Goal: Task Accomplishment & Management: Complete application form

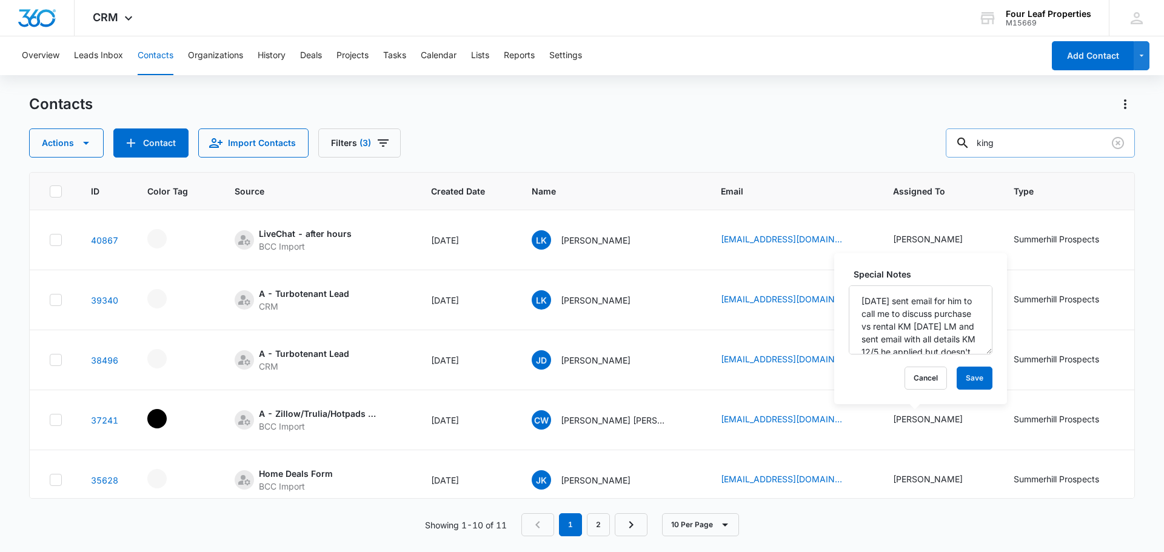
scroll to position [243, 392]
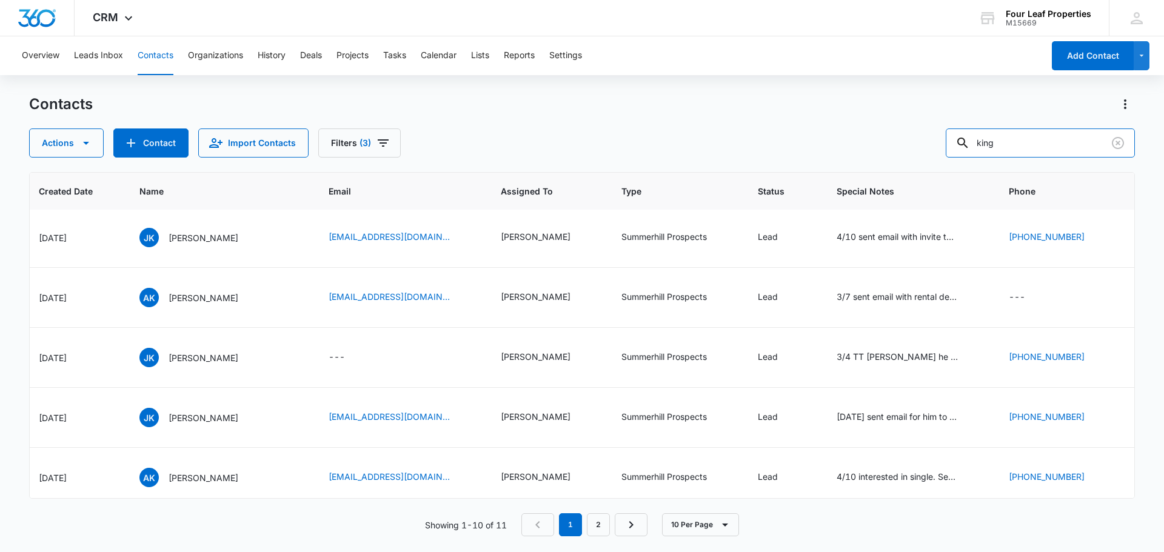
drag, startPoint x: 1037, startPoint y: 146, endPoint x: 936, endPoint y: 153, distance: 101.0
click at [936, 153] on div "Actions Contact Import Contacts Filters (3) king" at bounding box center [582, 143] width 1106 height 29
type input "[PERSON_NAME]"
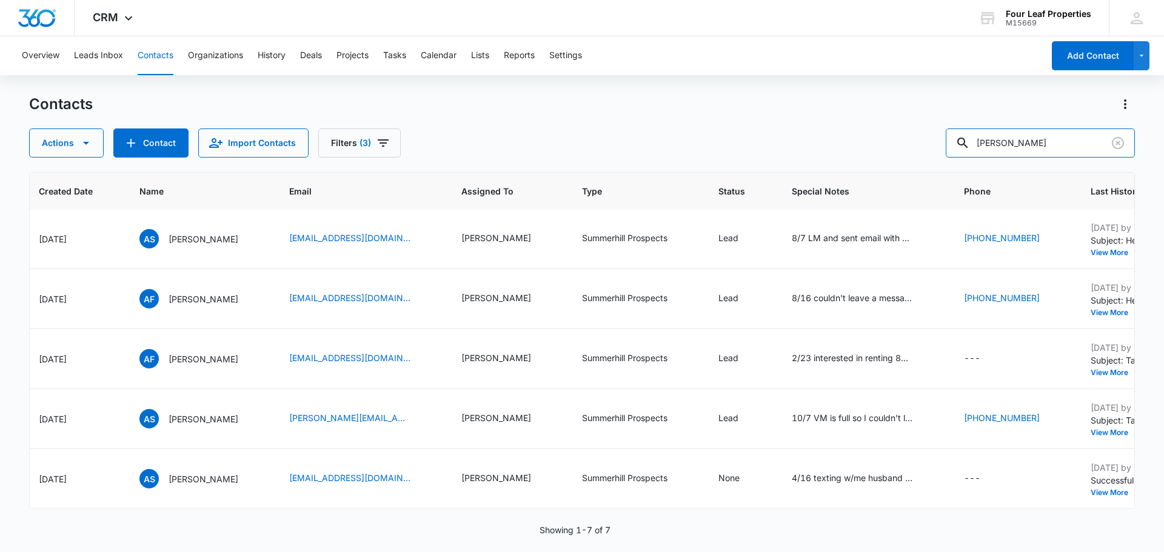
scroll to position [0, 392]
click at [163, 150] on button "Contact" at bounding box center [150, 143] width 75 height 29
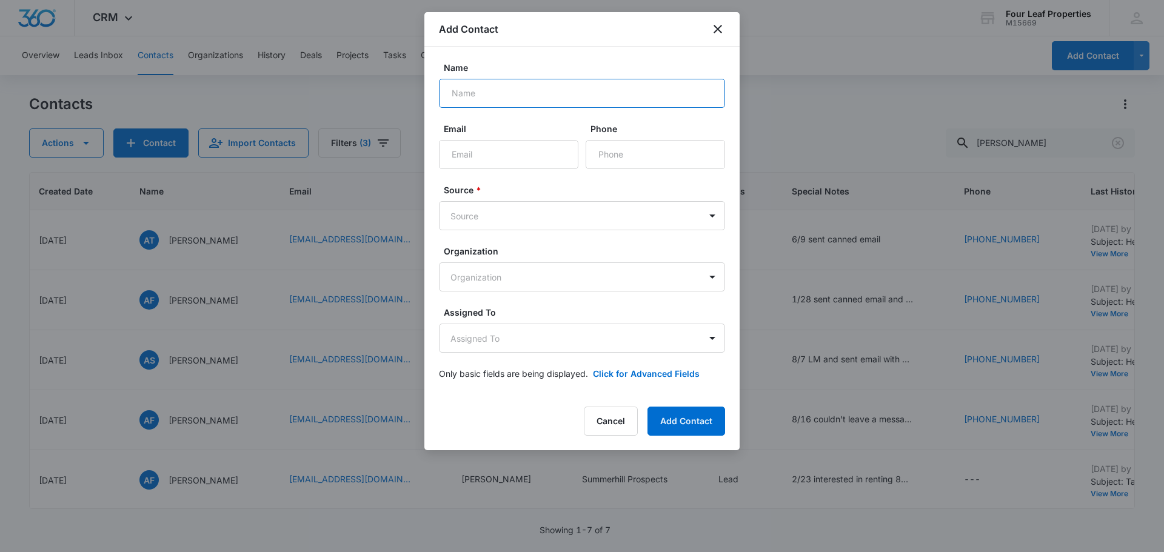
click at [484, 90] on input "Name" at bounding box center [582, 93] width 286 height 29
type input "a"
type input "[PERSON_NAME]"
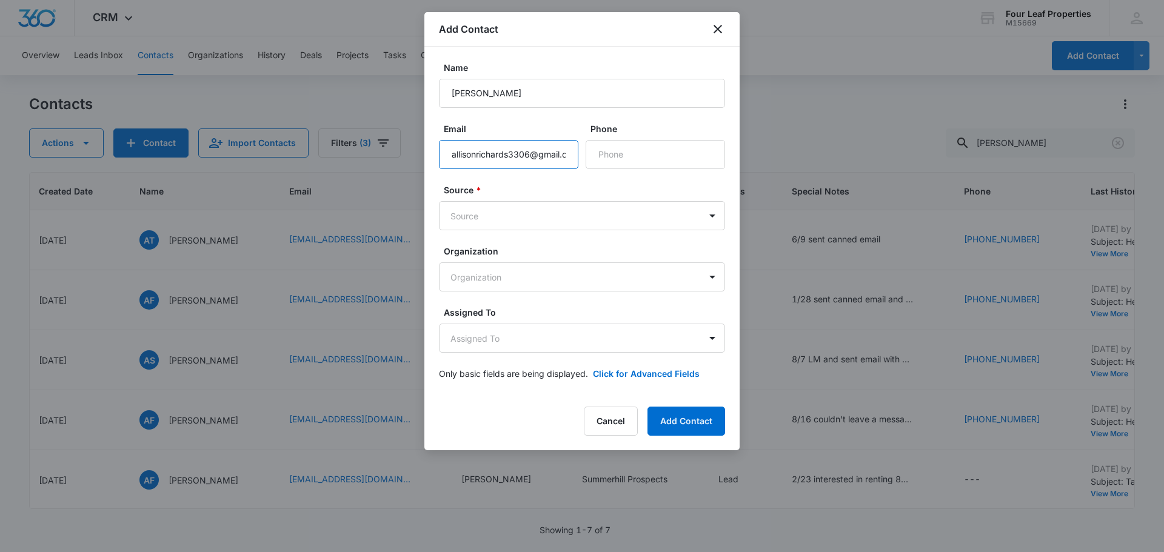
scroll to position [0, 15]
type input "[EMAIL_ADDRESS][DOMAIN_NAME]"
type input "[PHONE_NUMBER]"
click at [596, 210] on body "CRM Apps Reputation Websites Forms CRM Email Social Shop Payments POS Content A…" at bounding box center [582, 276] width 1164 height 552
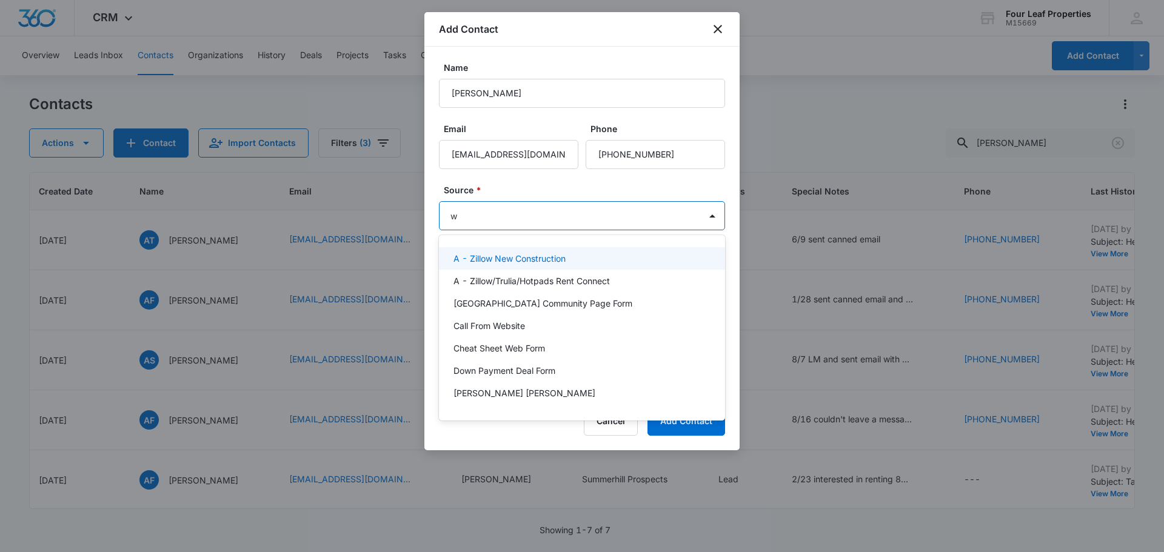
type input "wa"
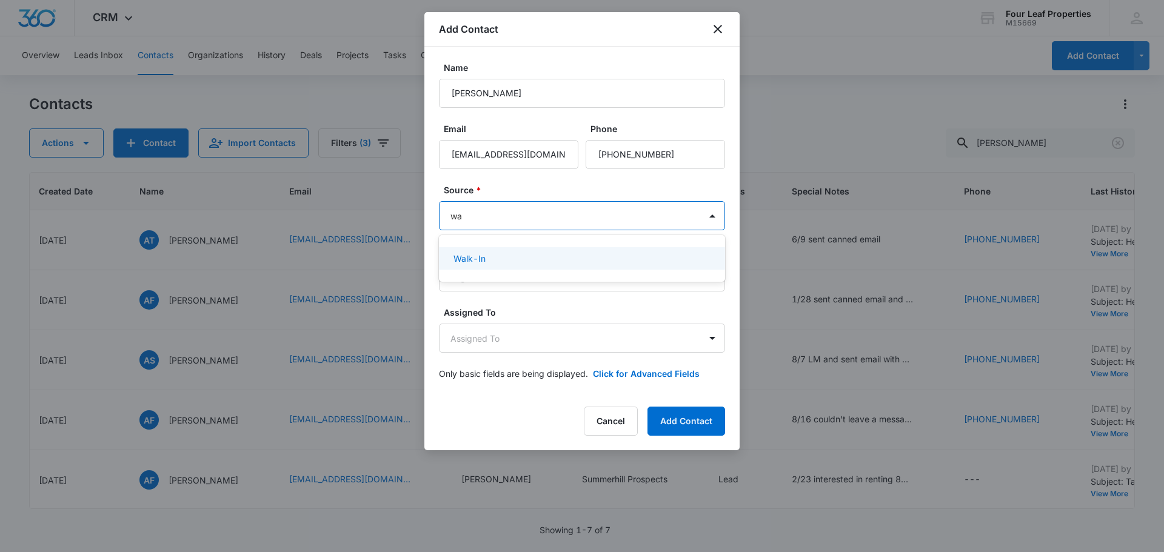
click at [561, 253] on div "Walk-In" at bounding box center [581, 258] width 255 height 13
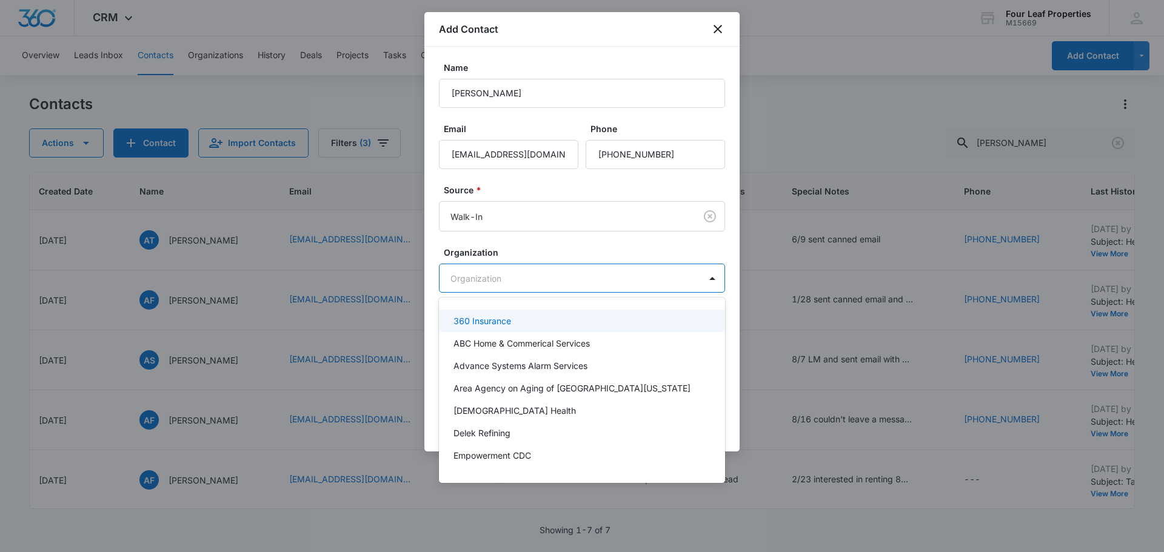
click at [563, 280] on body "CRM Apps Reputation Websites Forms CRM Email Social Shop Payments POS Content A…" at bounding box center [582, 276] width 1164 height 552
click at [574, 256] on div at bounding box center [582, 276] width 1164 height 552
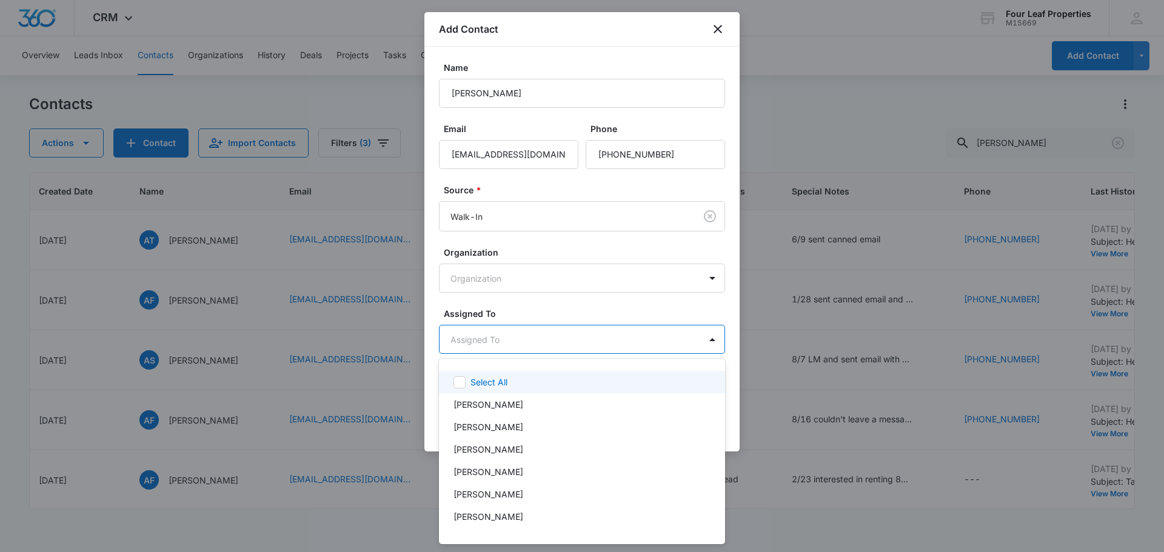
click at [546, 341] on body "CRM Apps Reputation Websites Forms CRM Email Social Shop Payments POS Content A…" at bounding box center [582, 276] width 1164 height 552
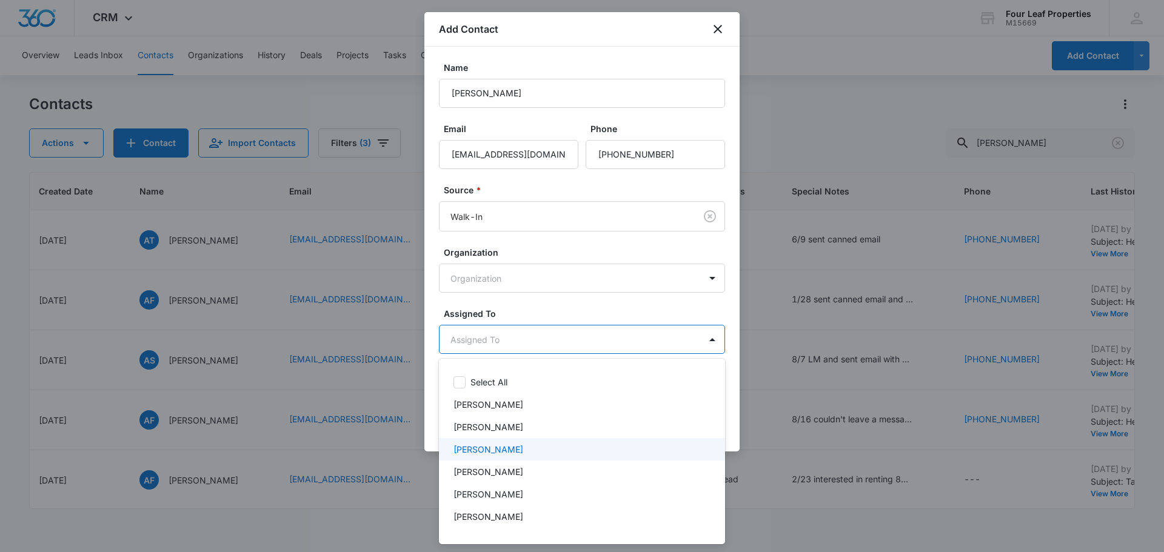
click at [532, 447] on div "[PERSON_NAME]" at bounding box center [581, 449] width 255 height 13
click at [567, 307] on div at bounding box center [582, 276] width 1164 height 552
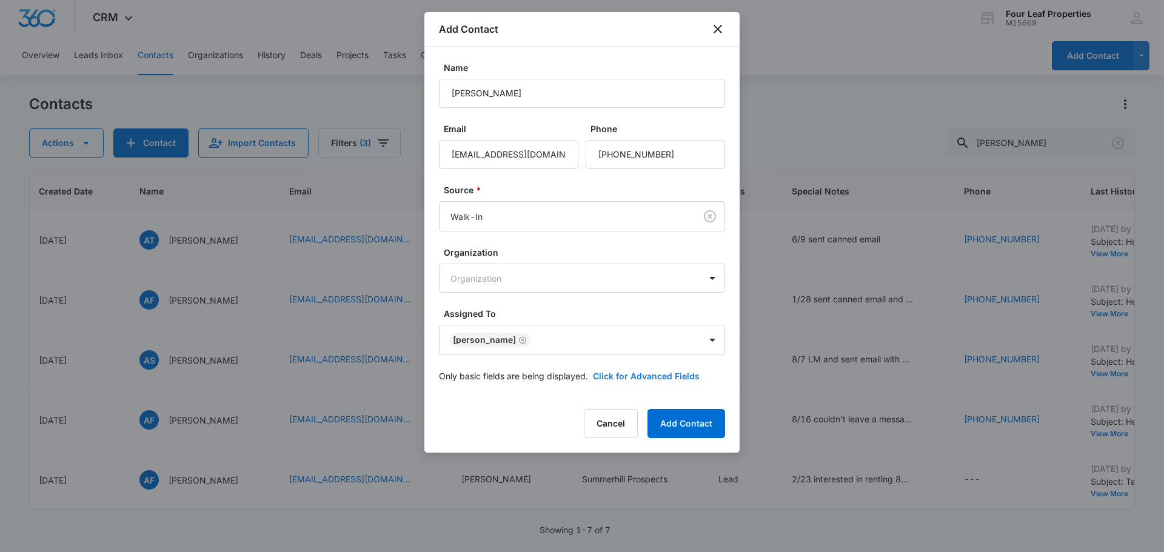
click at [608, 371] on button "Click for Advanced Fields" at bounding box center [646, 376] width 107 height 13
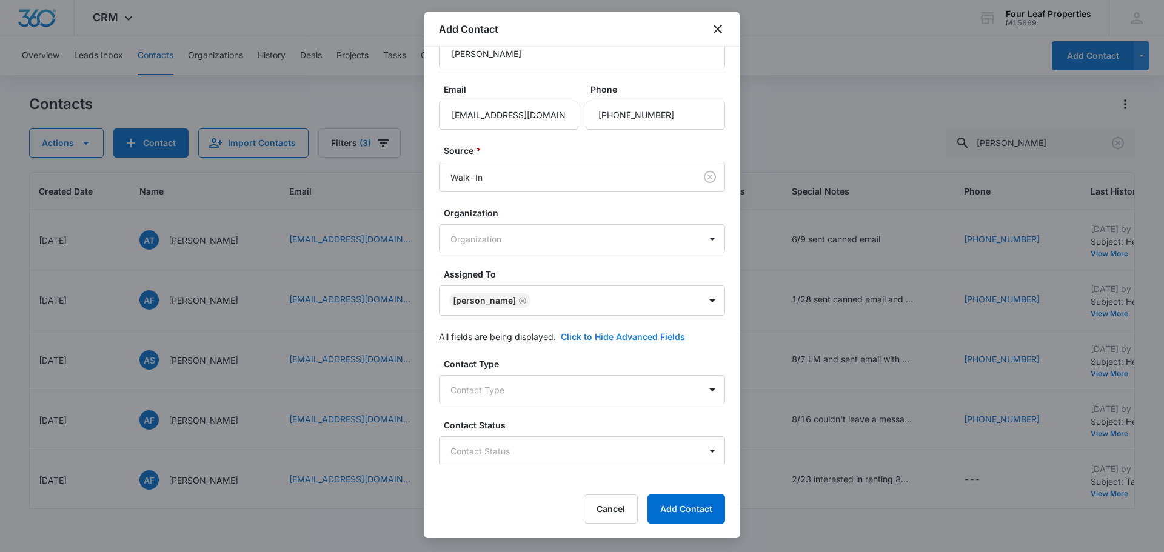
scroll to position [121, 0]
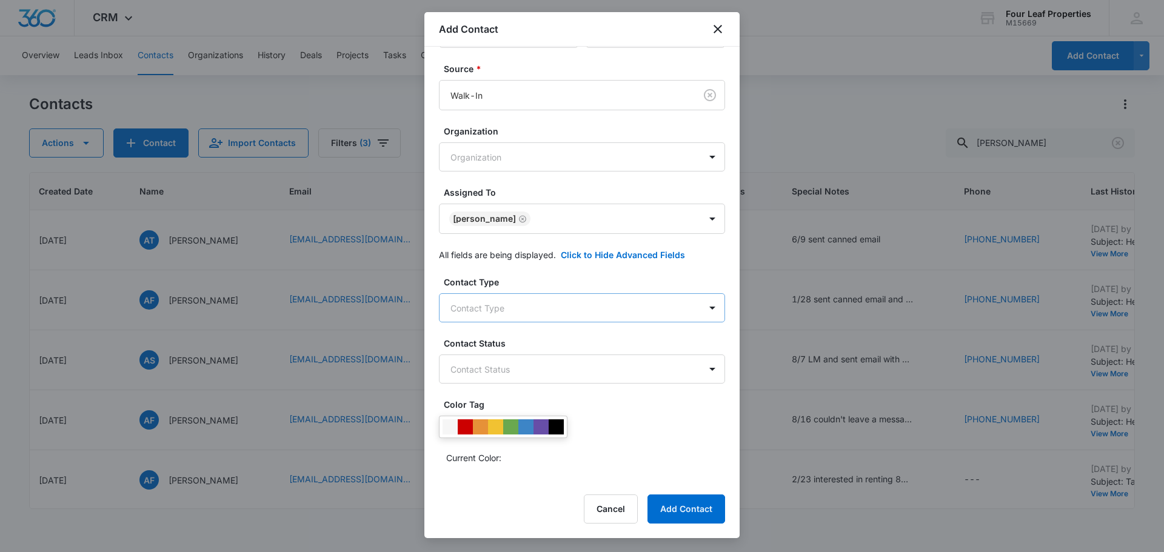
click at [567, 310] on body "CRM Apps Reputation Websites Forms CRM Email Social Shop Payments POS Content A…" at bounding box center [582, 276] width 1164 height 552
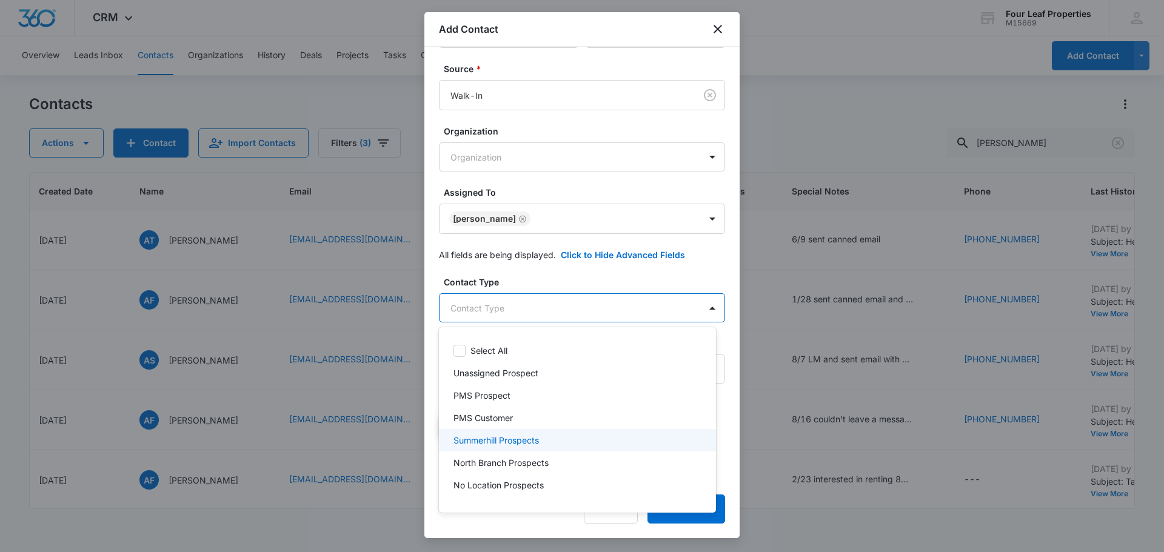
click at [549, 447] on div "Summerhill Prospects" at bounding box center [577, 440] width 277 height 22
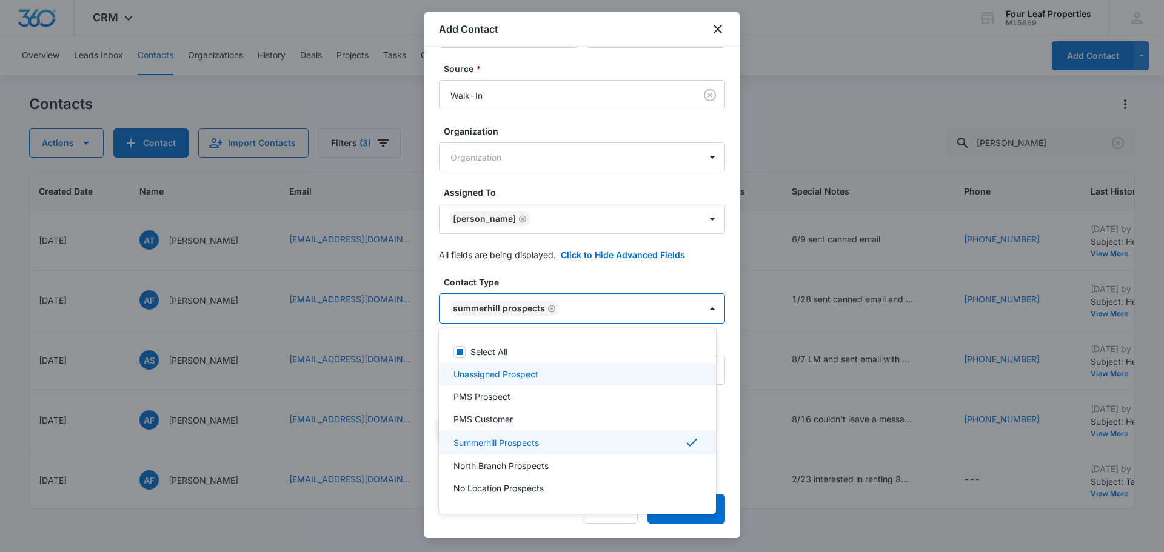
click at [578, 234] on div at bounding box center [582, 276] width 1164 height 552
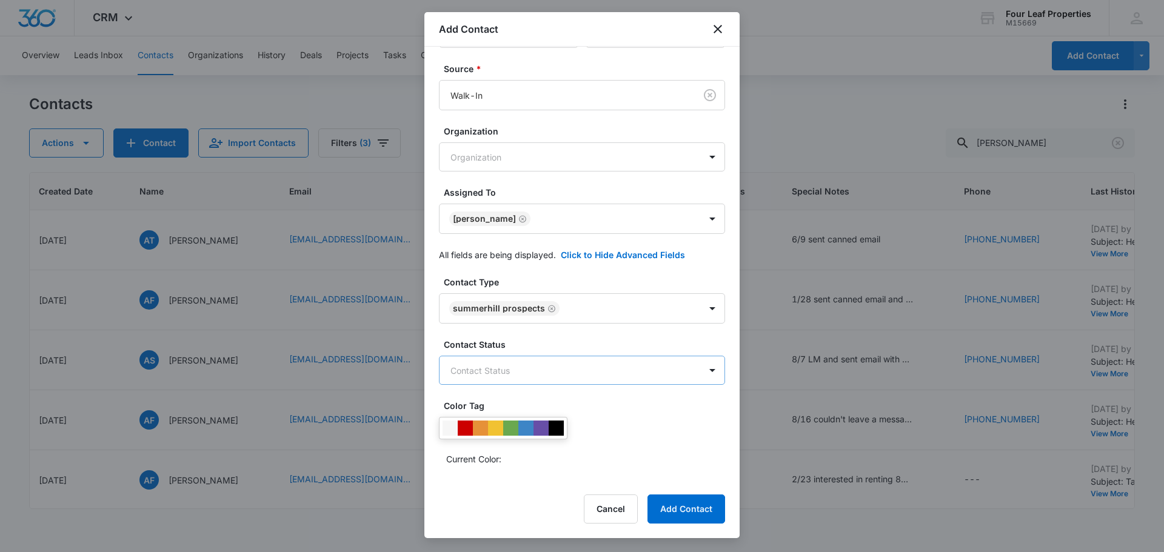
click at [583, 360] on body "CRM Apps Reputation Websites Forms CRM Email Social Shop Payments POS Content A…" at bounding box center [582, 276] width 1164 height 552
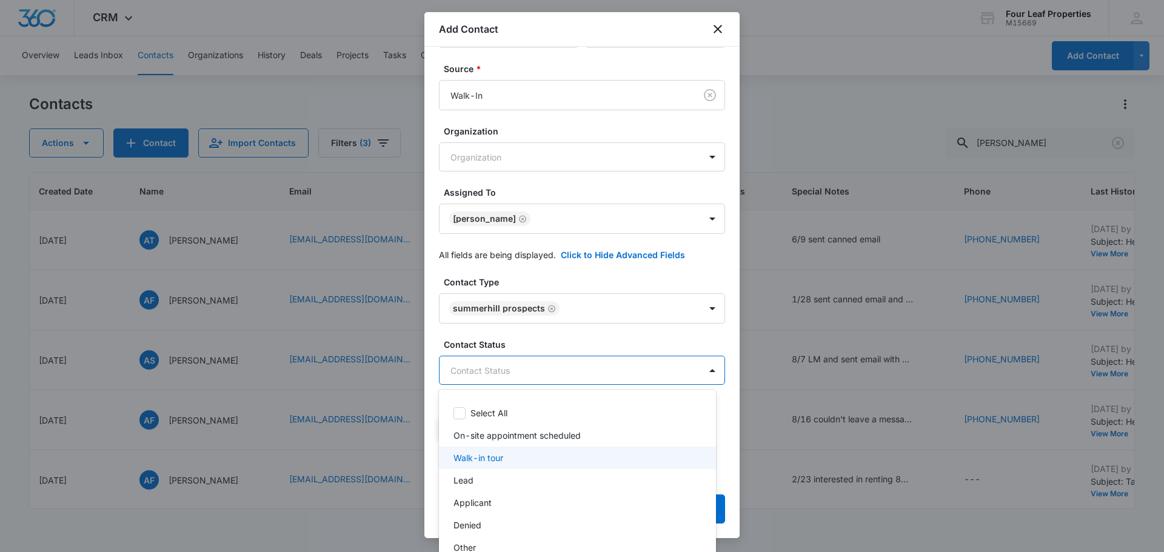
scroll to position [27, 0]
click at [513, 457] on div "Lead" at bounding box center [577, 453] width 246 height 13
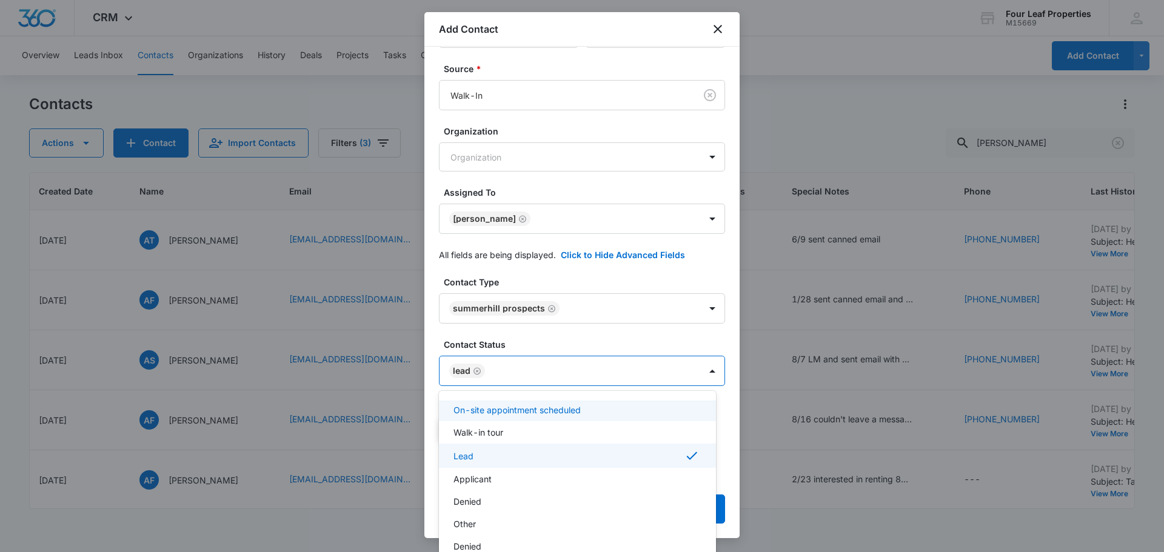
click at [605, 323] on div at bounding box center [582, 276] width 1164 height 552
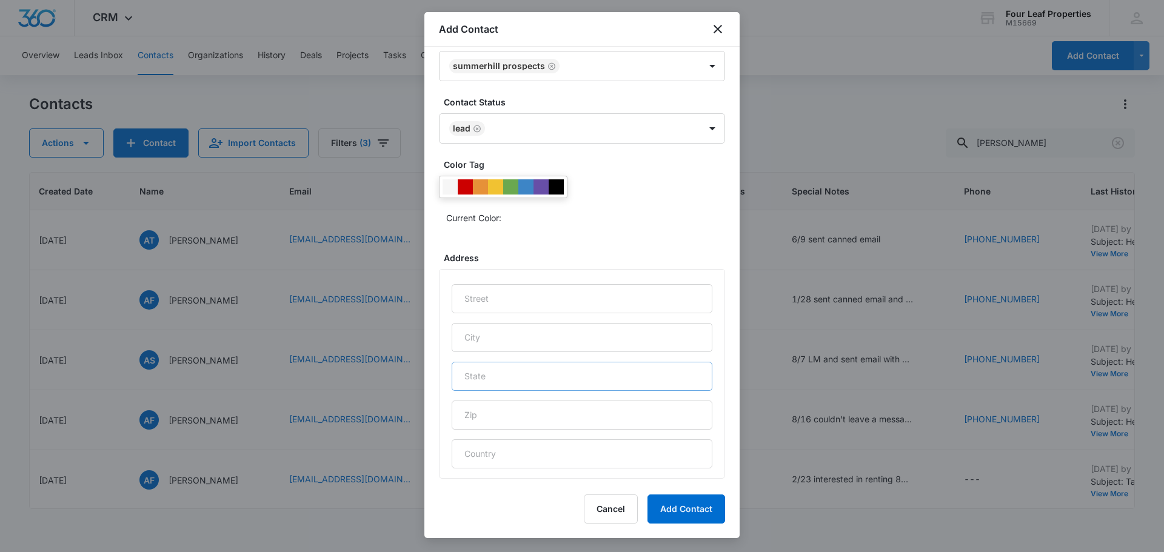
scroll to position [483, 0]
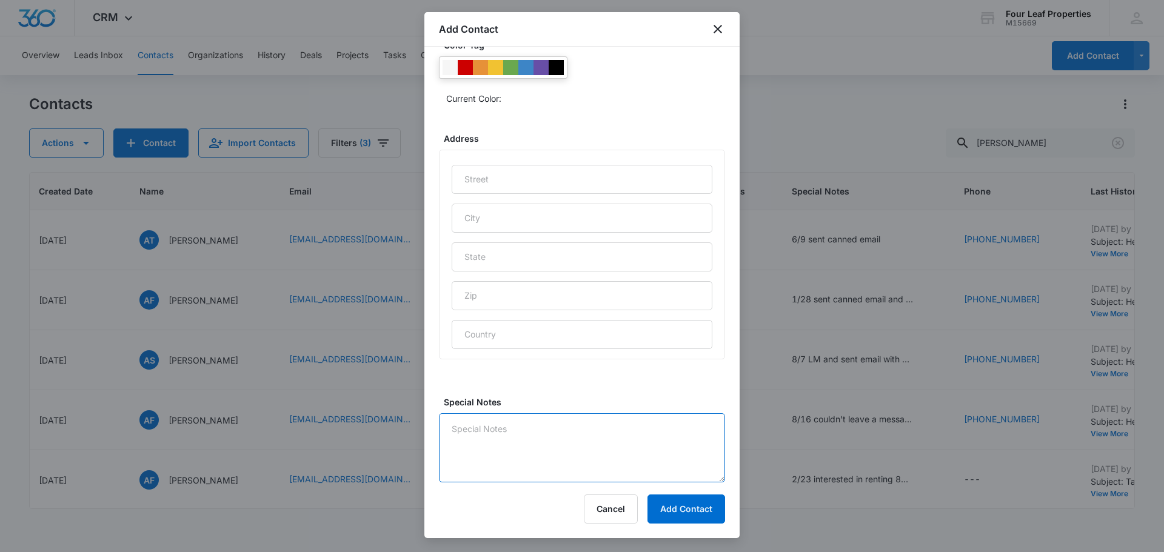
click at [531, 434] on textarea "Special Notes" at bounding box center [582, 448] width 286 height 69
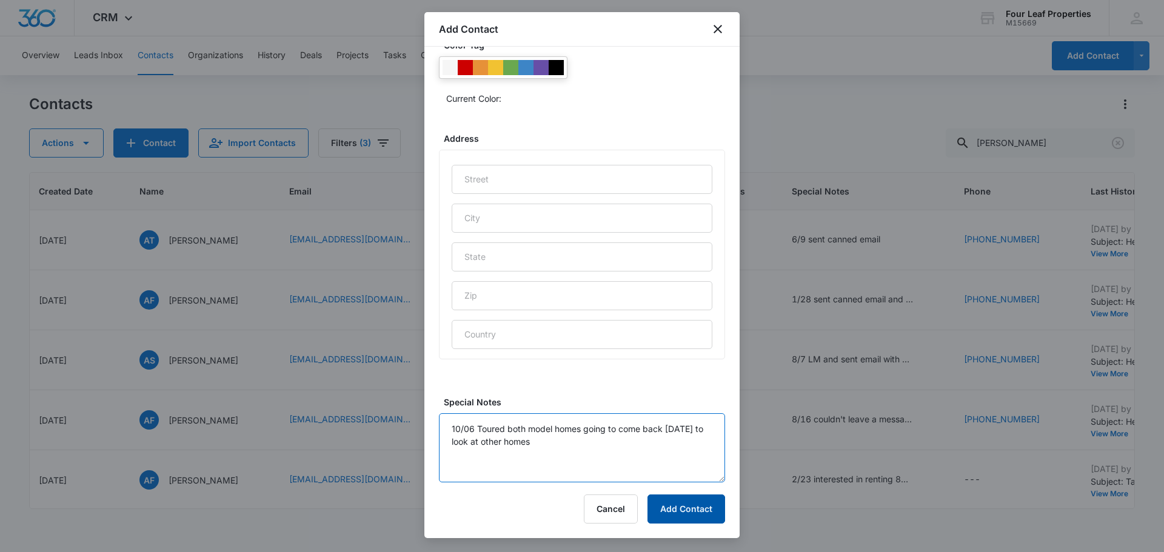
type textarea "10/06 Toured both model homes going to come back [DATE] to look at other homes"
click at [697, 507] on button "Add Contact" at bounding box center [687, 509] width 78 height 29
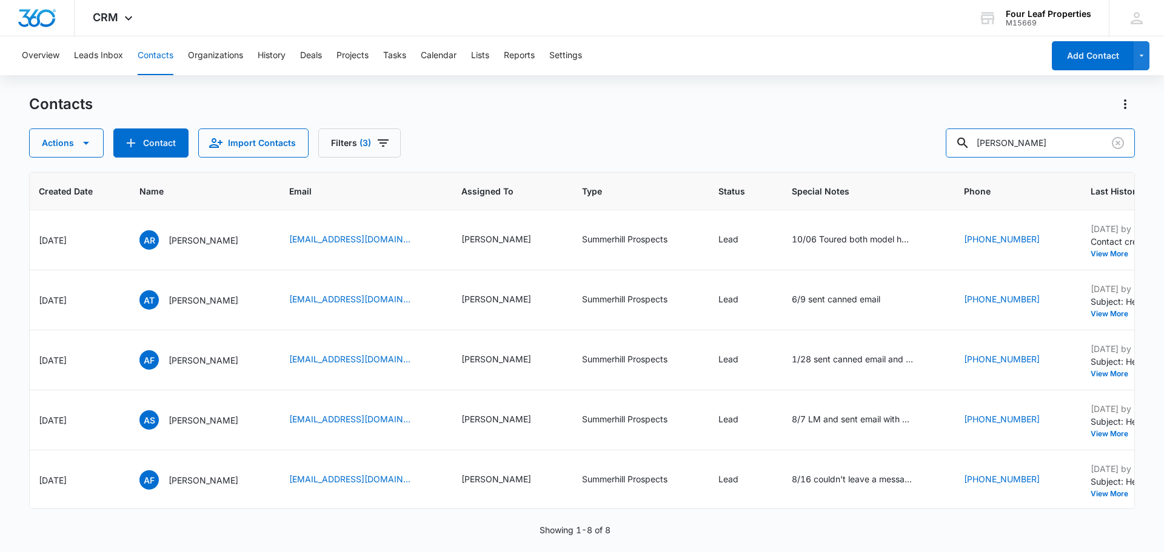
drag, startPoint x: 1024, startPoint y: 142, endPoint x: 873, endPoint y: 153, distance: 152.0
click at [873, 154] on div "Actions Contact Import Contacts Filters (3) [PERSON_NAME]" at bounding box center [582, 143] width 1106 height 29
type input "[PERSON_NAME]"
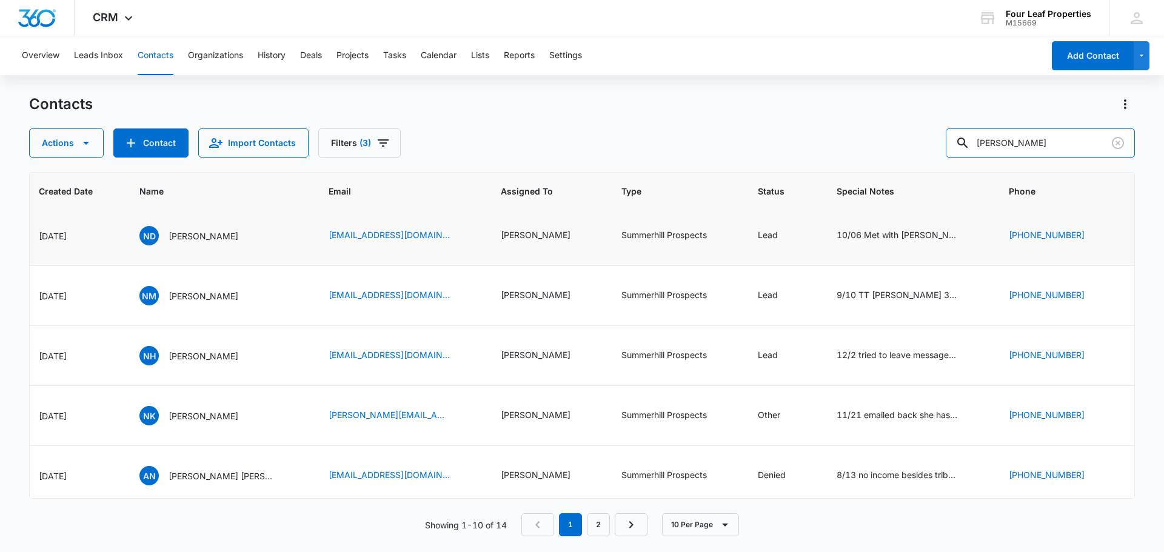
scroll to position [0, 392]
